Goal: Understand process/instructions

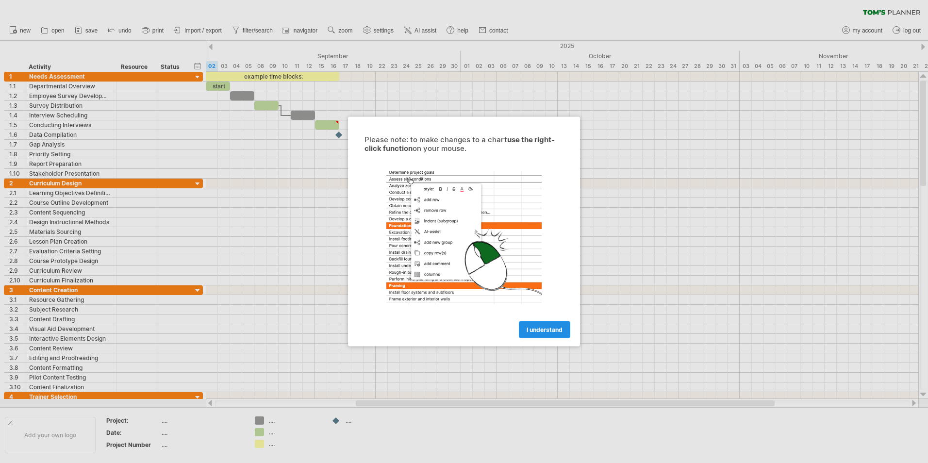
click at [541, 333] on span "I understand" at bounding box center [545, 329] width 36 height 7
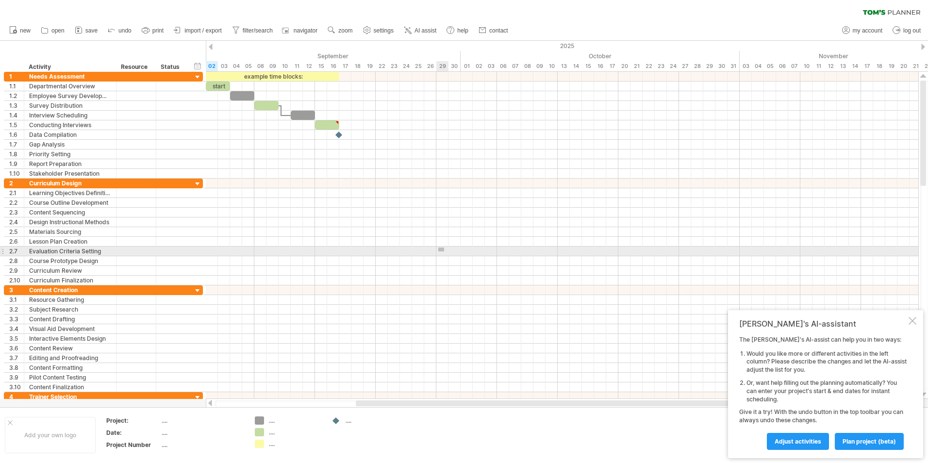
drag, startPoint x: 438, startPoint y: 248, endPoint x: 469, endPoint y: 270, distance: 37.9
click at [469, 270] on div at bounding box center [562, 232] width 713 height 107
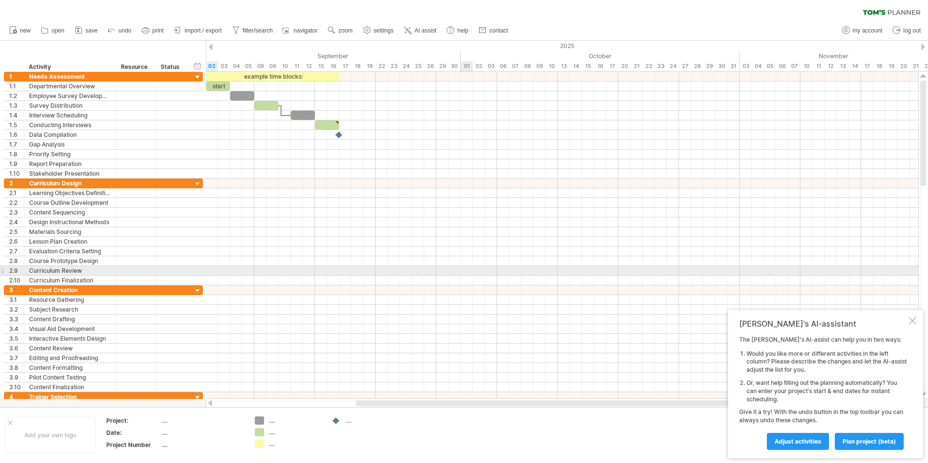
click at [469, 272] on div at bounding box center [562, 271] width 713 height 10
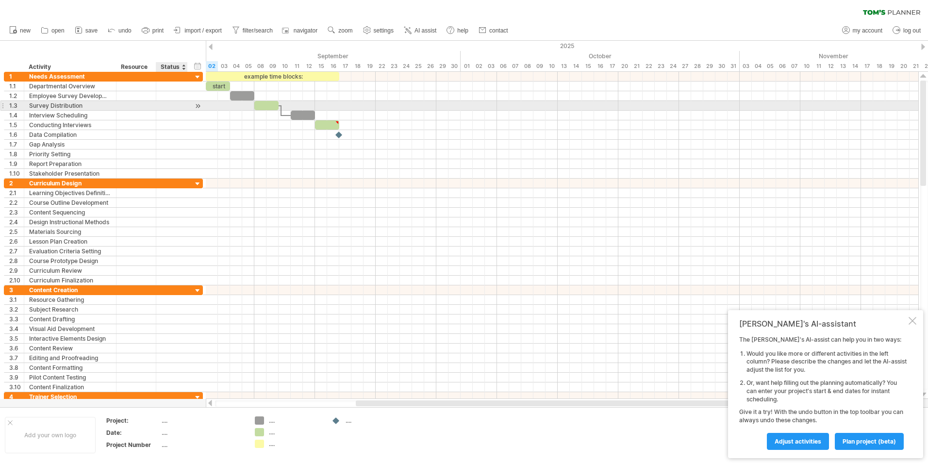
click at [175, 104] on div at bounding box center [171, 105] width 21 height 9
click at [189, 106] on div "**********" at bounding box center [103, 106] width 199 height 10
click at [197, 106] on div at bounding box center [197, 106] width 9 height 10
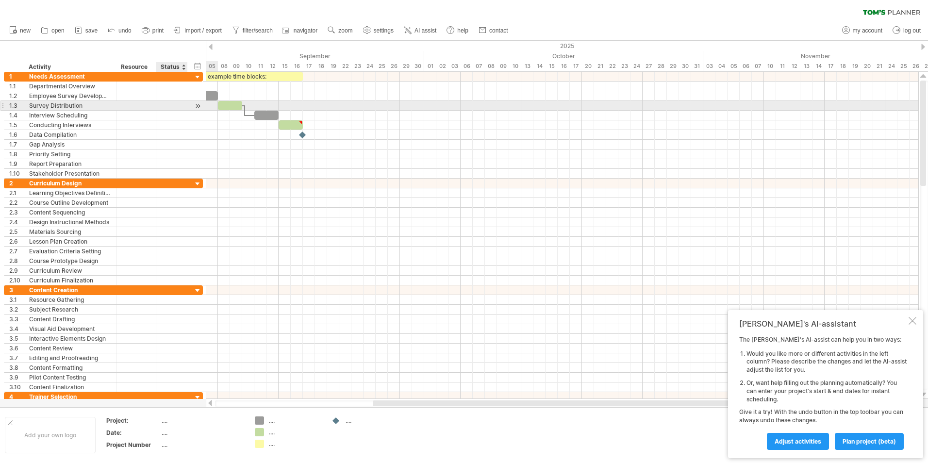
click at [197, 106] on div at bounding box center [197, 106] width 9 height 10
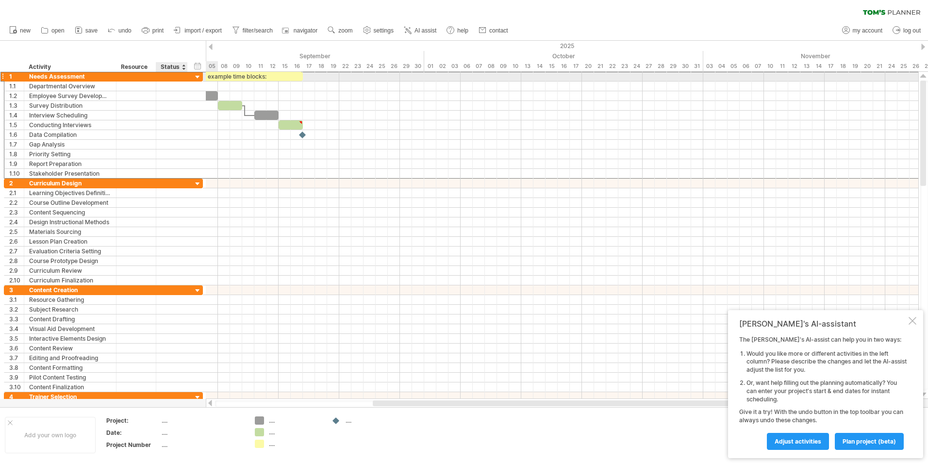
click at [190, 77] on div "**********" at bounding box center [103, 76] width 199 height 10
click at [200, 75] on div at bounding box center [197, 77] width 9 height 9
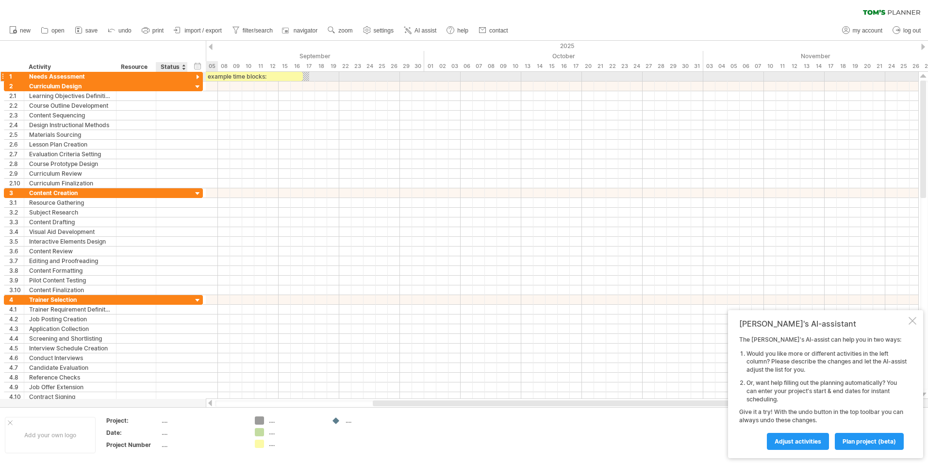
click at [200, 75] on div at bounding box center [197, 77] width 9 height 9
